Goal: Transaction & Acquisition: Download file/media

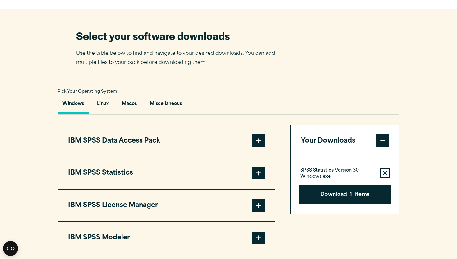
scroll to position [372, 0]
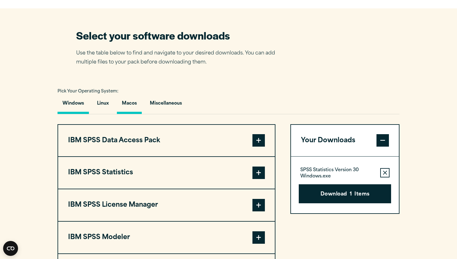
click at [126, 114] on button "Macos" at bounding box center [129, 105] width 25 height 18
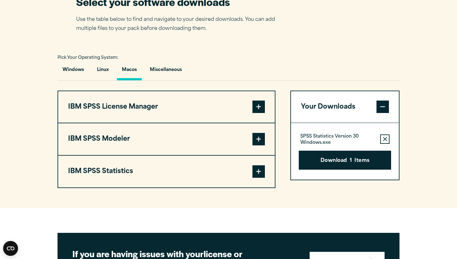
click at [135, 187] on button "IBM SPSS Statistics" at bounding box center [166, 171] width 217 height 32
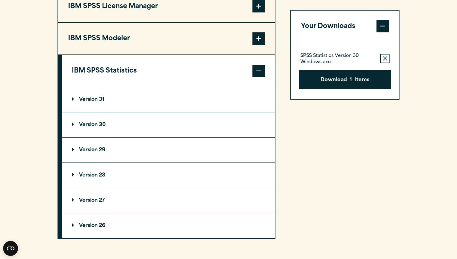
scroll to position [507, 0]
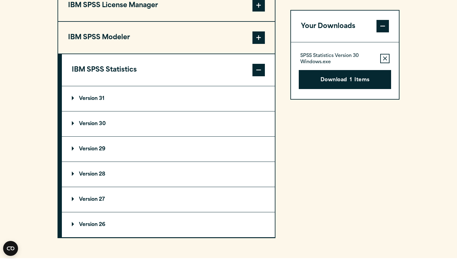
click at [108, 136] on summary "Version 30" at bounding box center [168, 123] width 213 height 25
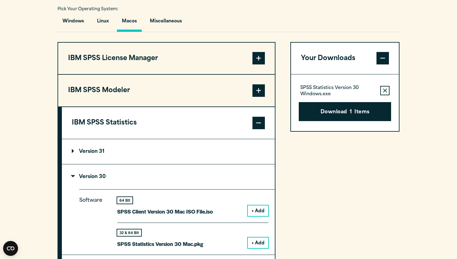
scroll to position [455, 0]
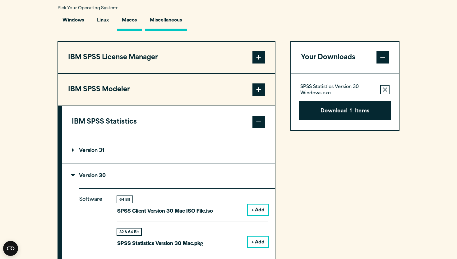
click at [158, 31] on button "Miscellaneous" at bounding box center [166, 22] width 42 height 18
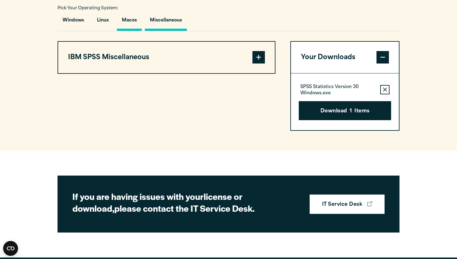
click at [131, 31] on button "Macos" at bounding box center [129, 22] width 25 height 18
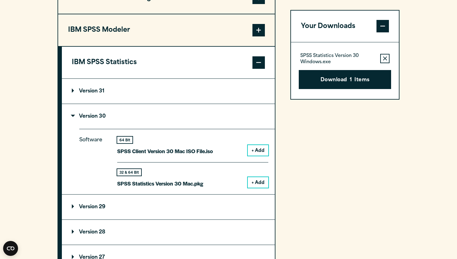
scroll to position [515, 0]
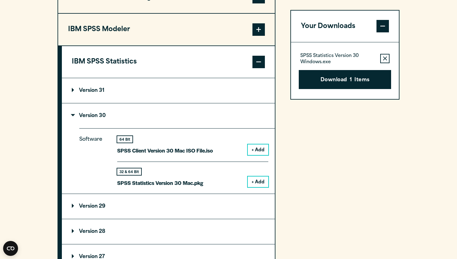
click at [266, 187] on button "+ Add" at bounding box center [258, 181] width 21 height 11
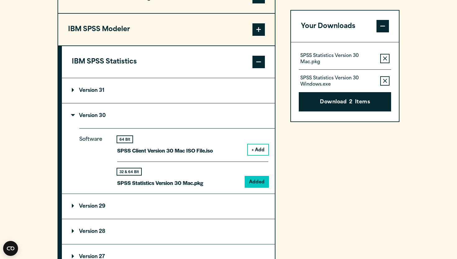
click at [384, 84] on button "Remove this item from your software download list" at bounding box center [384, 80] width 9 height 9
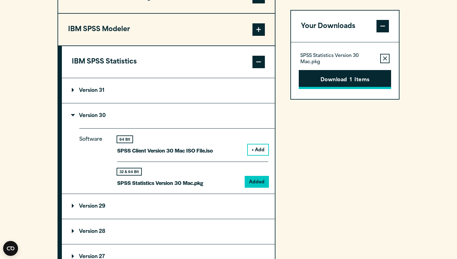
click at [359, 80] on button "Download 1 Items" at bounding box center [345, 79] width 92 height 19
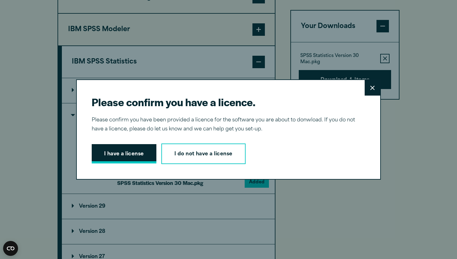
click at [127, 152] on button "I have a license" at bounding box center [124, 153] width 65 height 19
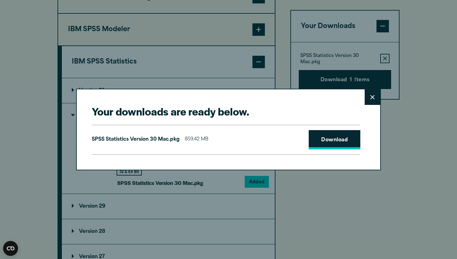
click at [346, 142] on link "Download" at bounding box center [335, 139] width 52 height 19
